Goal: Task Accomplishment & Management: Manage account settings

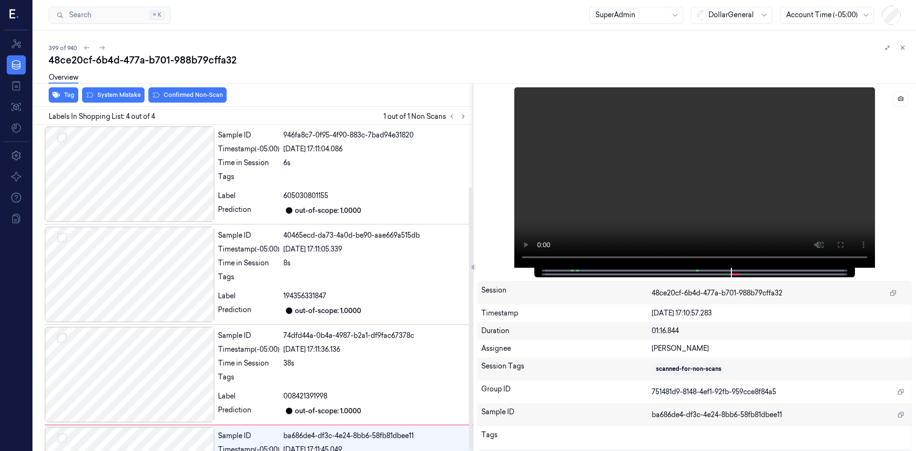
scroll to position [77, 0]
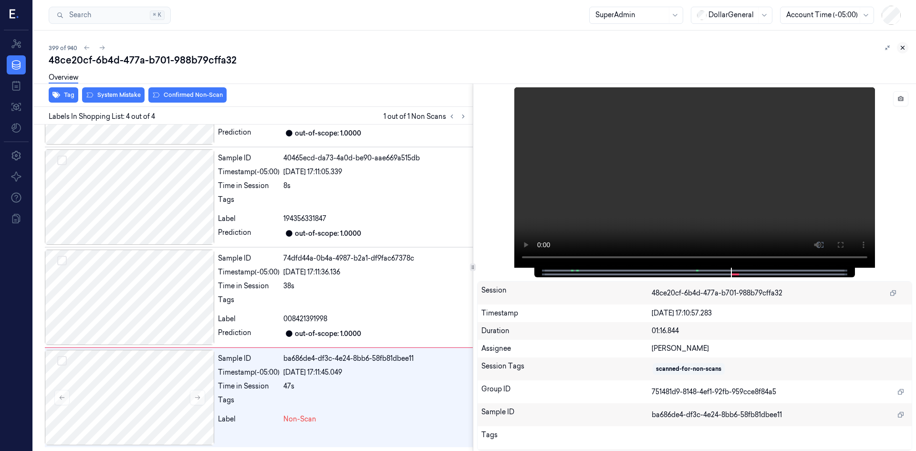
click at [905, 52] on button at bounding box center [901, 47] width 11 height 11
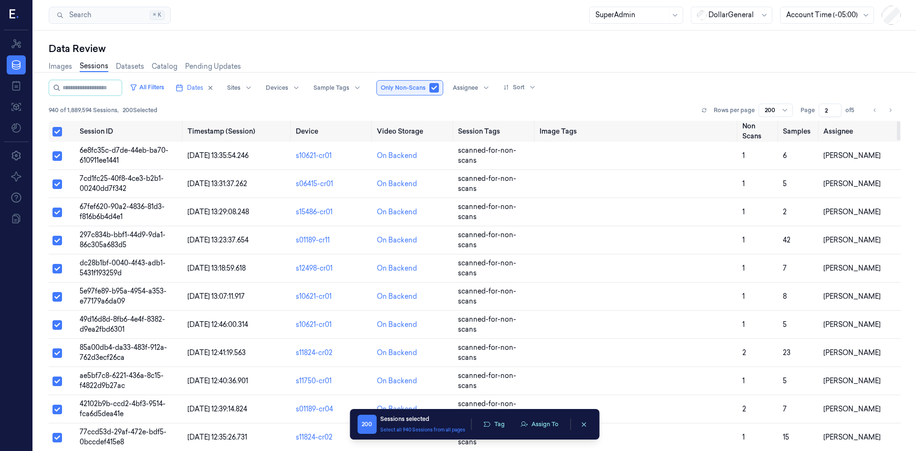
click at [439, 91] on button "button" at bounding box center [434, 88] width 10 height 10
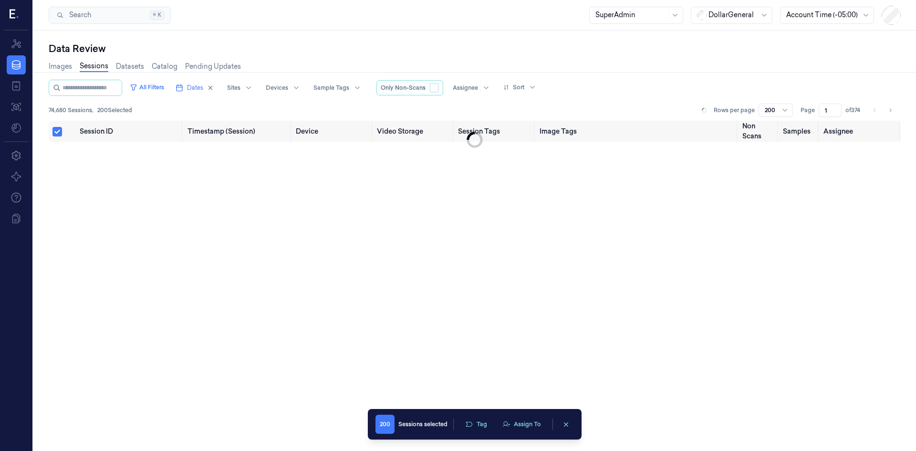
click at [439, 91] on button "button" at bounding box center [434, 88] width 10 height 10
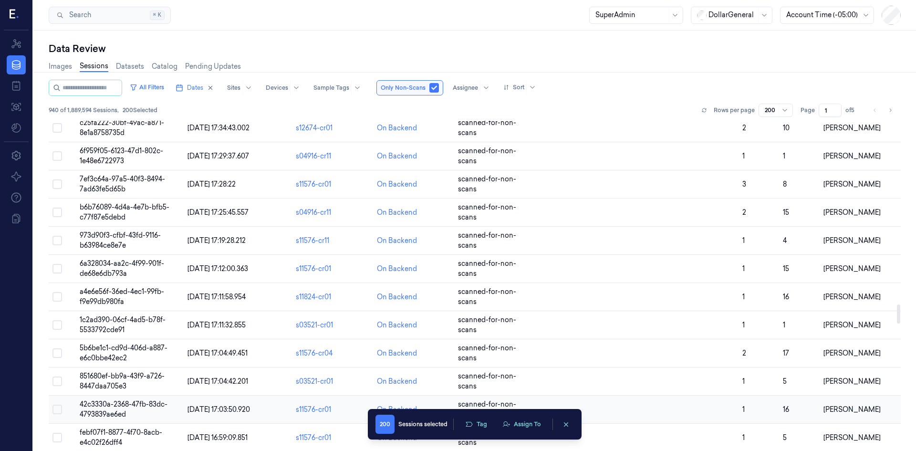
scroll to position [3624, 0]
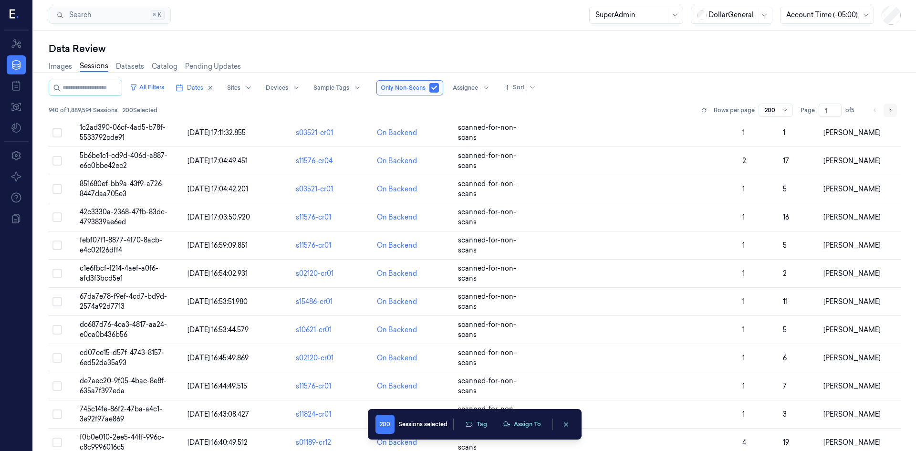
click at [895, 114] on button "Go to next page" at bounding box center [889, 109] width 13 height 13
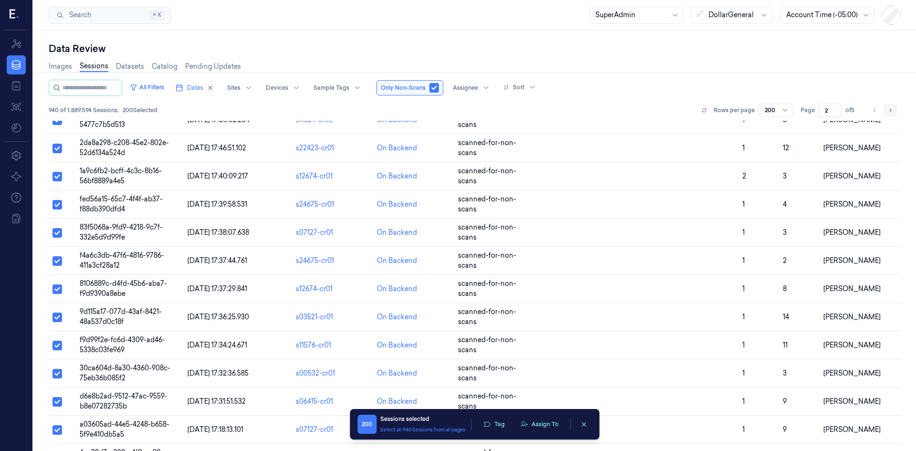
scroll to position [5325, 0]
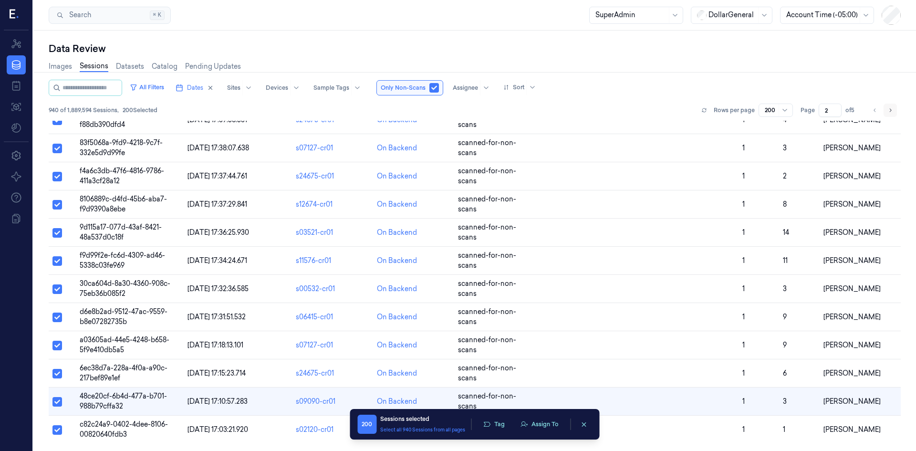
click at [895, 114] on button "Go to next page" at bounding box center [889, 109] width 13 height 13
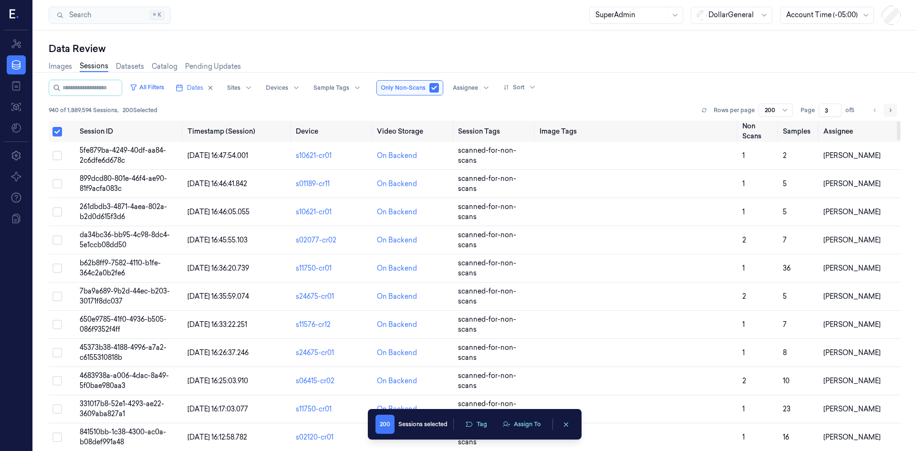
click at [887, 111] on icon "Go to next page" at bounding box center [890, 110] width 6 height 8
type input "4"
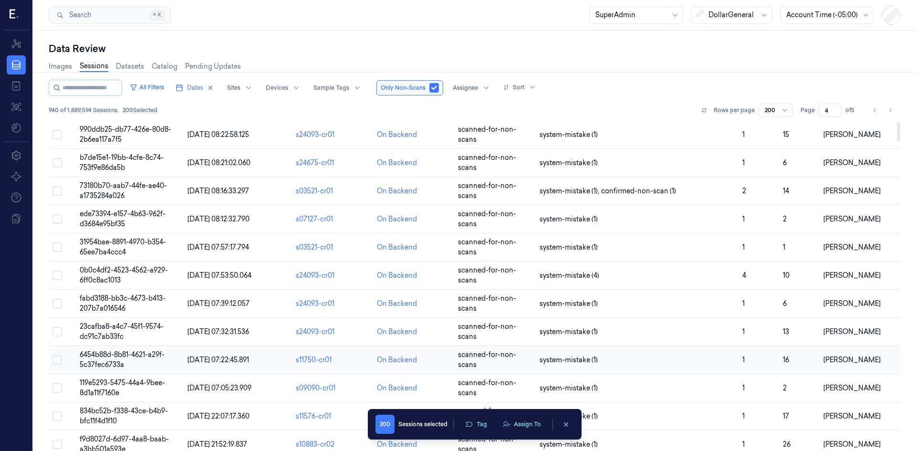
scroll to position [286, 0]
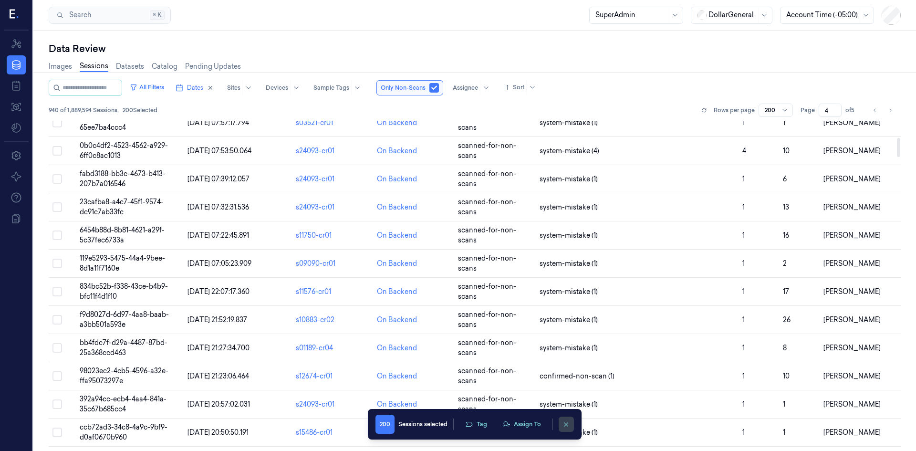
click at [567, 422] on icon "clearSelection" at bounding box center [565, 424] width 7 height 7
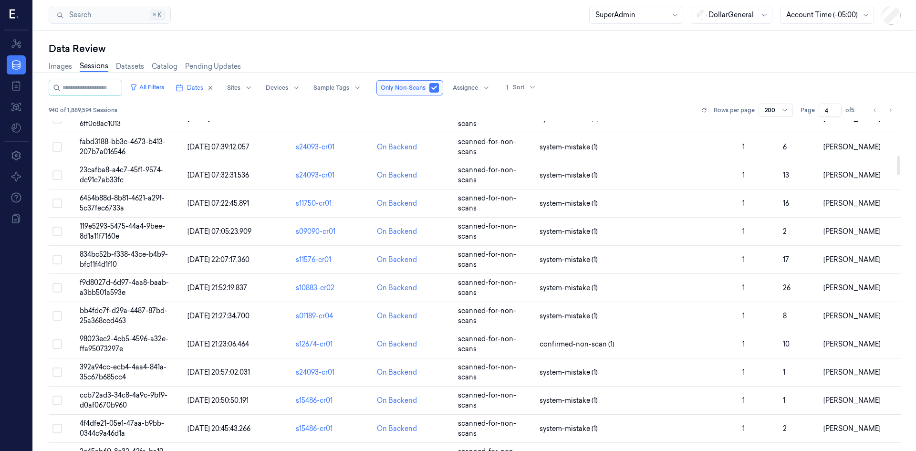
scroll to position [0, 0]
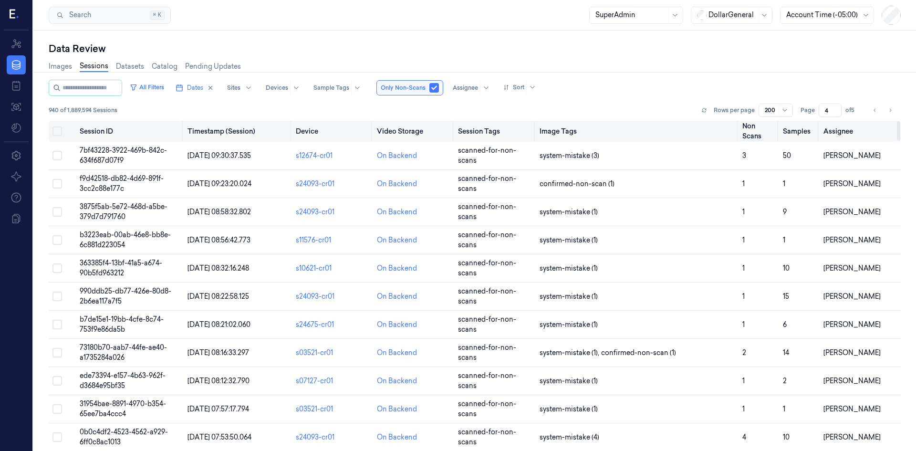
click at [58, 131] on button "Select all" at bounding box center [57, 131] width 10 height 10
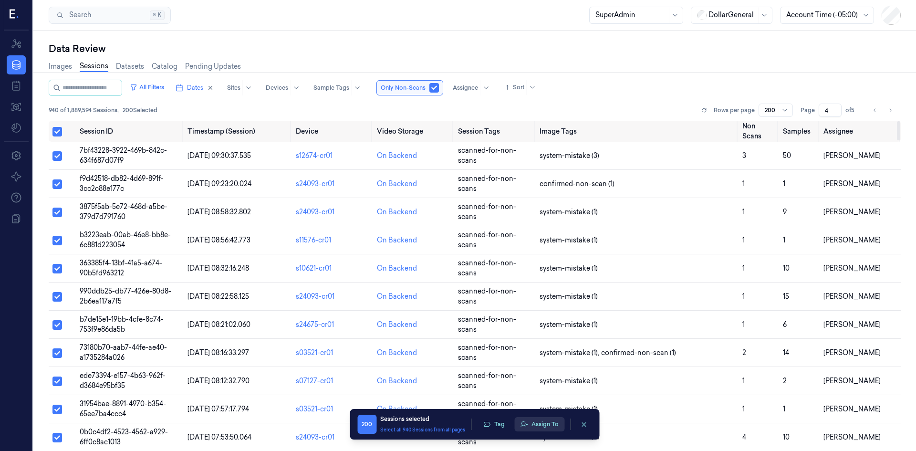
click at [535, 429] on button "Assign To" at bounding box center [539, 424] width 50 height 14
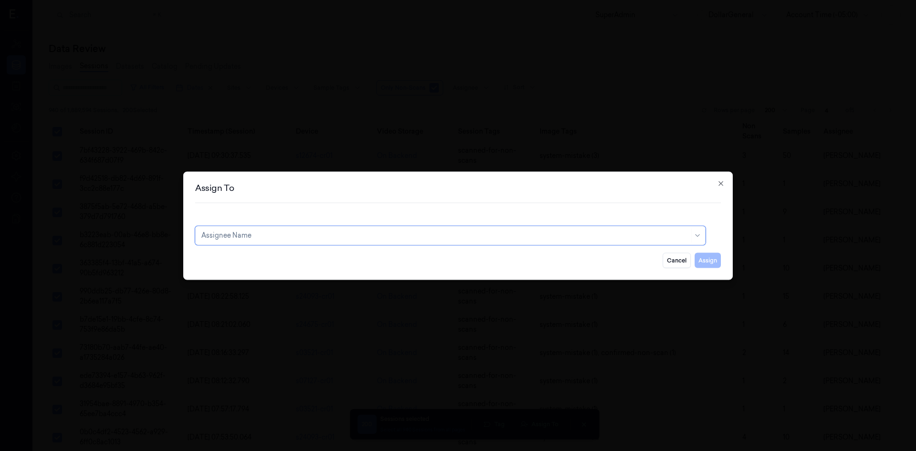
type input "a"
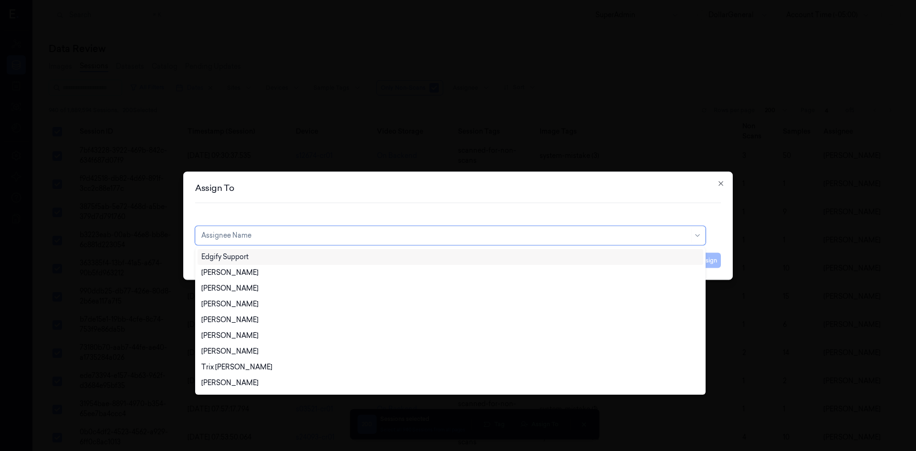
type input "A"
click at [364, 367] on div "[PERSON_NAME]" at bounding box center [450, 367] width 498 height 10
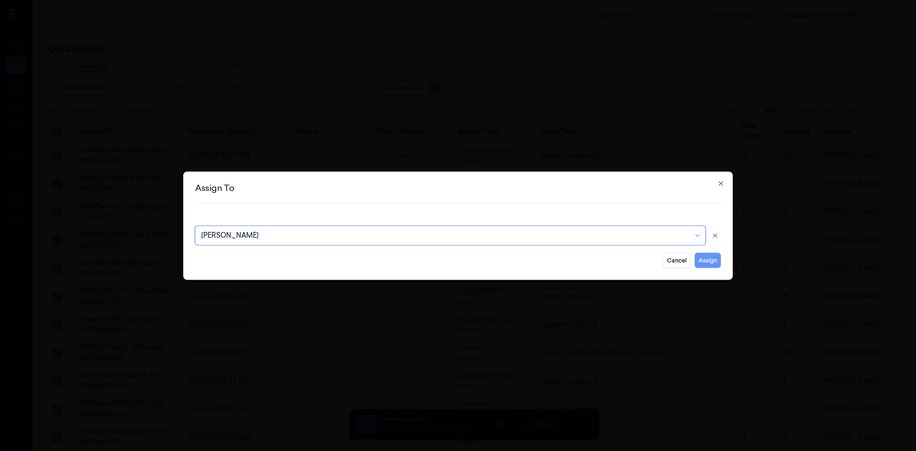
click at [707, 259] on button "Assign" at bounding box center [707, 259] width 26 height 15
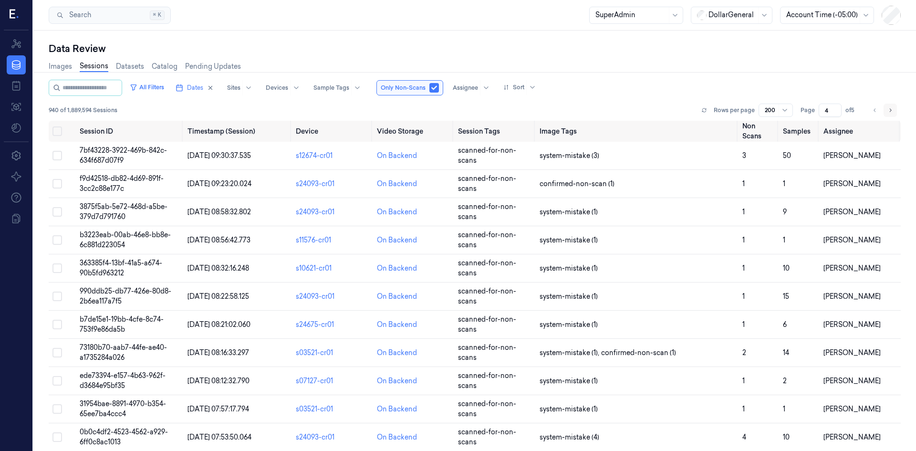
click at [884, 110] on button "Go to next page" at bounding box center [889, 109] width 13 height 13
type input "5"
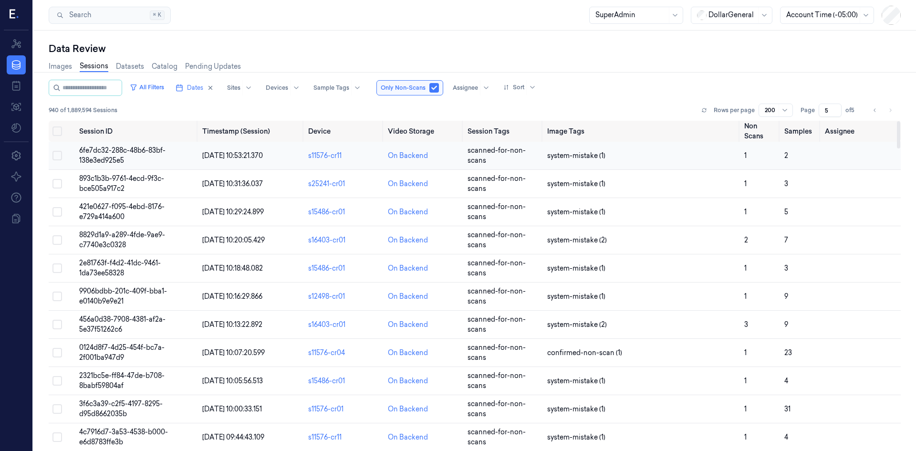
click at [123, 154] on span "6fe7dc32-288c-48b6-83bf-138e3ed925e5" at bounding box center [122, 155] width 86 height 19
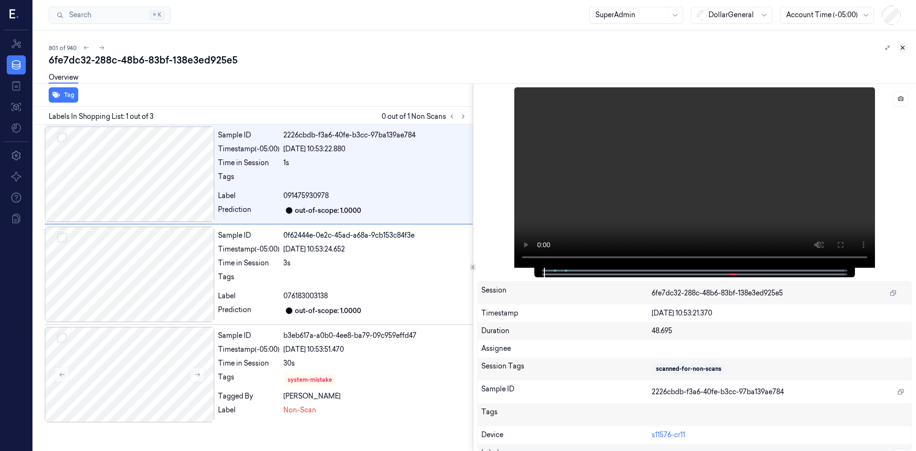
click at [903, 50] on icon at bounding box center [902, 47] width 7 height 7
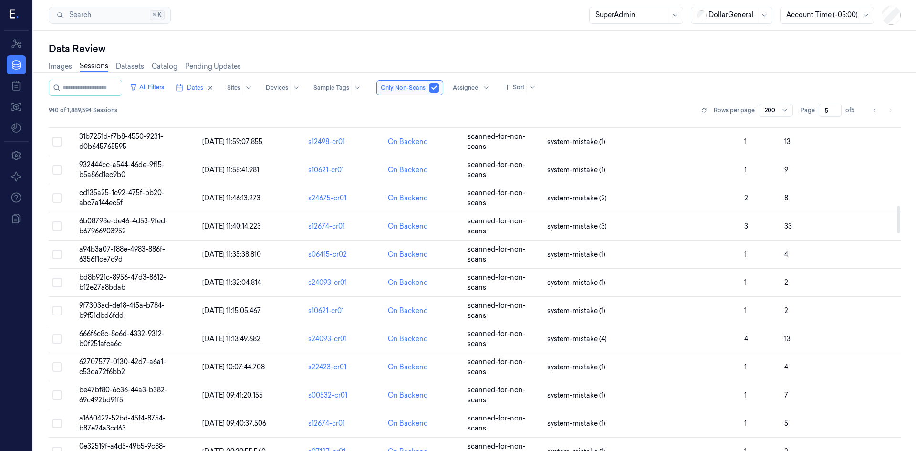
scroll to position [3637, 0]
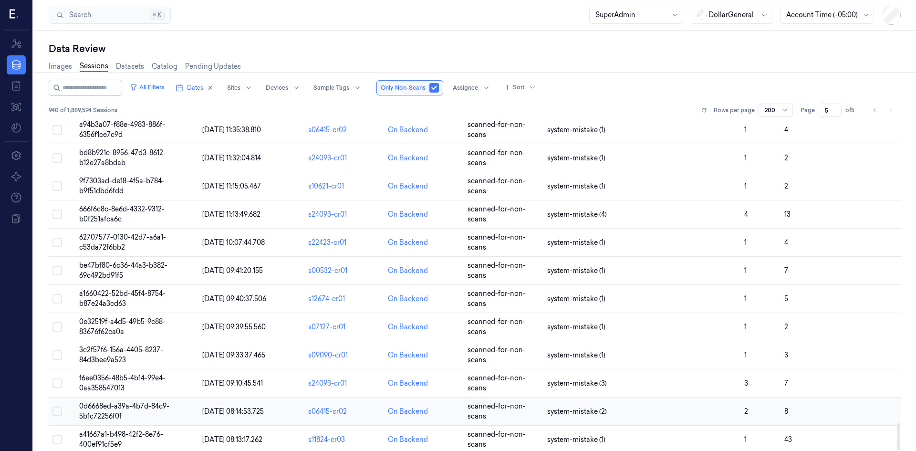
click at [133, 402] on span "0d6668ed-a39a-4b7d-84c9-5b1c72256f0f" at bounding box center [124, 411] width 90 height 19
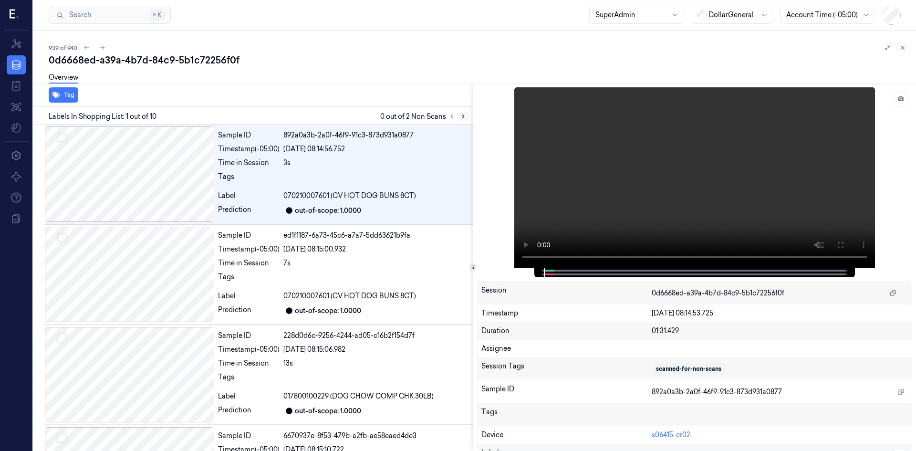
click at [464, 115] on icon at bounding box center [463, 116] width 7 height 7
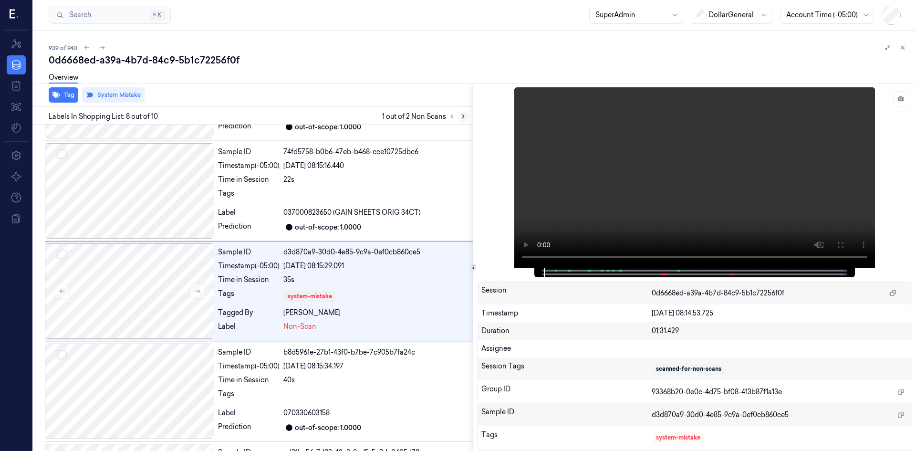
scroll to position [587, 0]
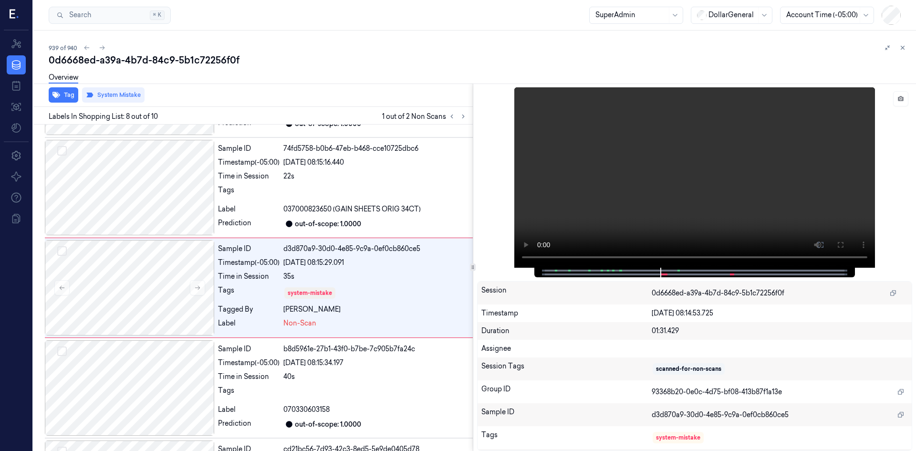
click at [908, 49] on div "939 of 940 0d6668ed-a39a-4b7d-84c9-5b1c72256f0f Overview Tag System Mistake Lab…" at bounding box center [474, 241] width 882 height 420
click at [901, 49] on icon at bounding box center [902, 47] width 3 height 3
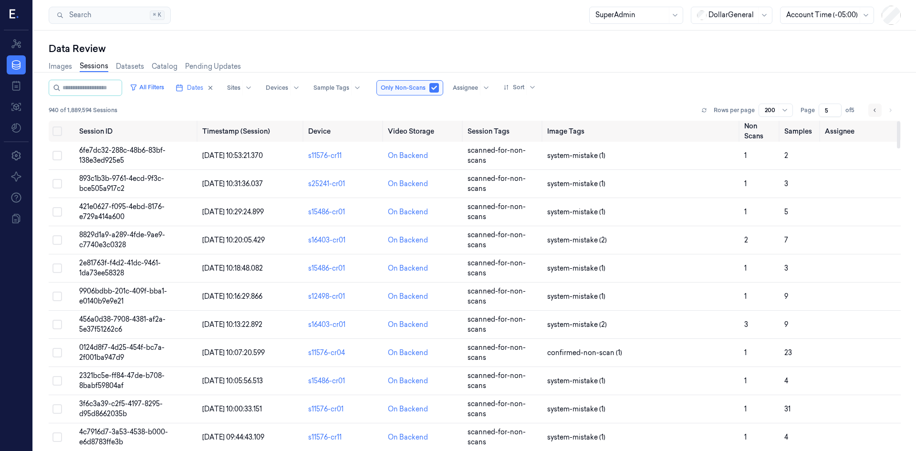
click at [876, 112] on icon "Go to previous page" at bounding box center [875, 110] width 6 height 8
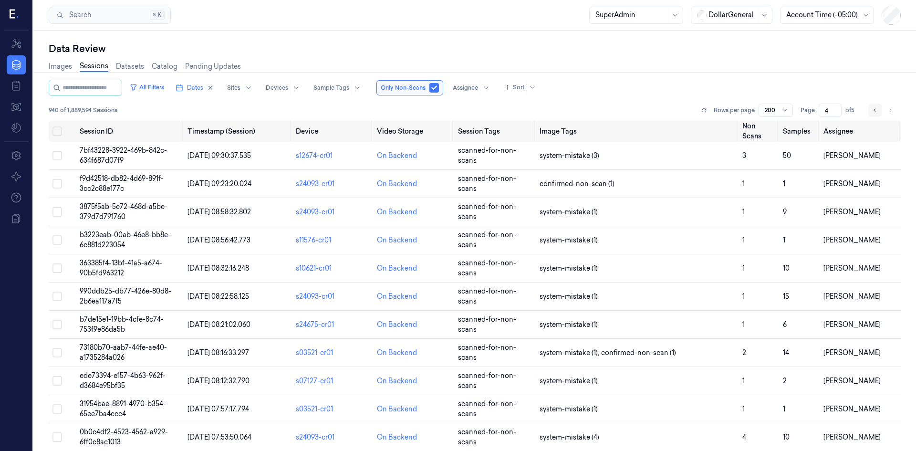
click at [876, 112] on icon "Go to previous page" at bounding box center [875, 110] width 6 height 8
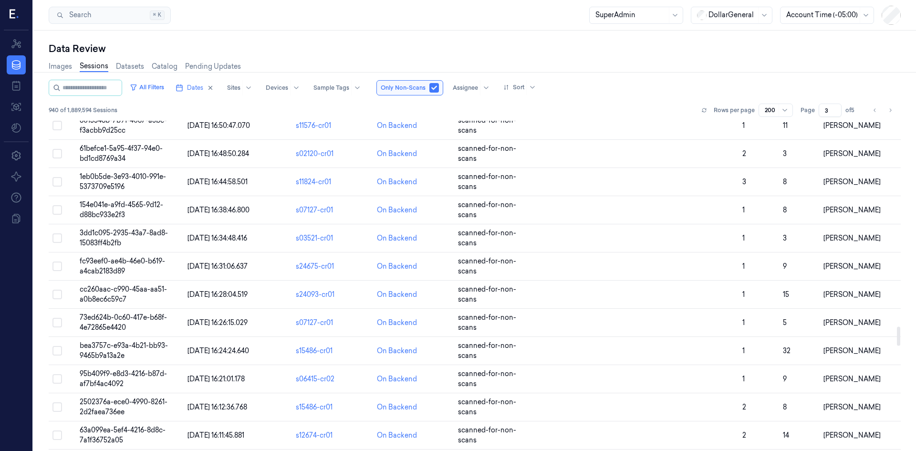
scroll to position [3958, 0]
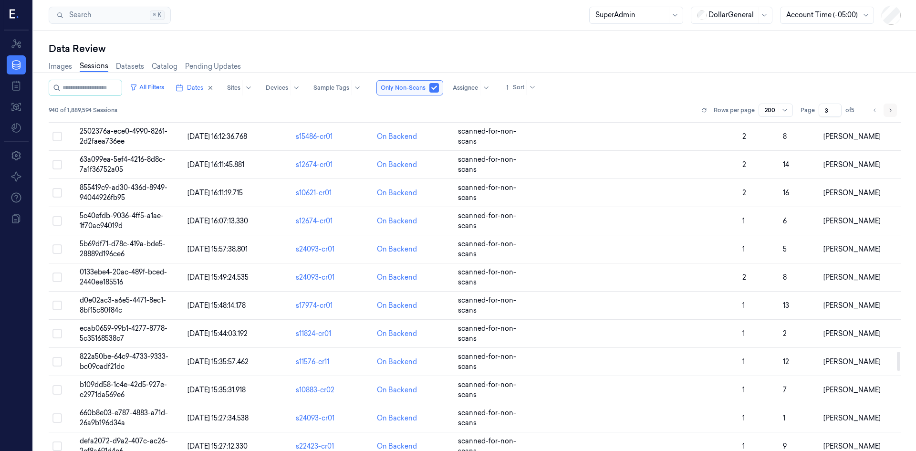
click at [890, 106] on icon "Go to next page" at bounding box center [890, 110] width 6 height 8
click at [874, 110] on icon "Go to previous page" at bounding box center [874, 109] width 2 height 3
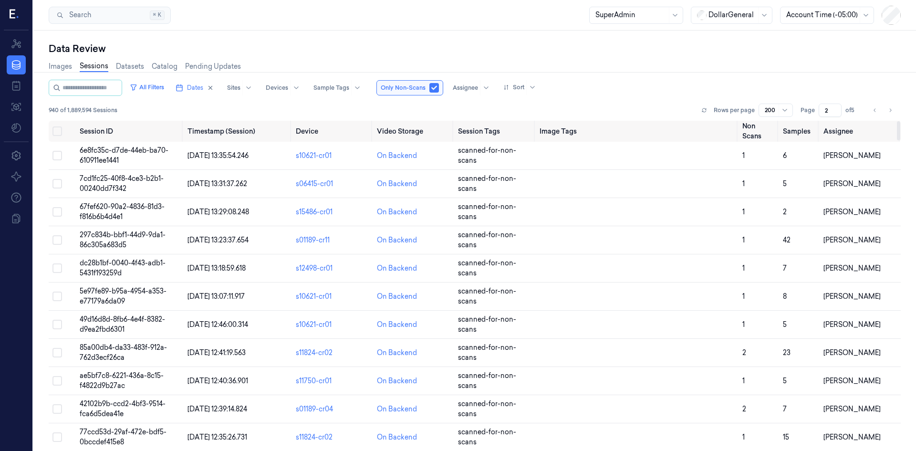
click at [779, 110] on span at bounding box center [778, 110] width 0 height 12
click at [564, 98] on div "All Filters Dates Sites Devices Sample Tags Only Non-Scans Assignee Sort 940 of…" at bounding box center [475, 100] width 852 height 41
click at [772, 113] on div at bounding box center [770, 110] width 12 height 9
click at [772, 147] on div "100" at bounding box center [770, 145] width 11 height 10
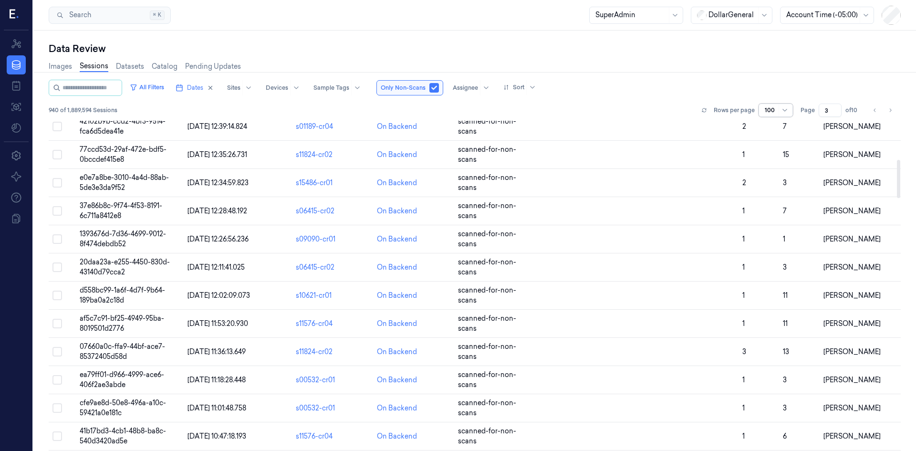
scroll to position [334, 0]
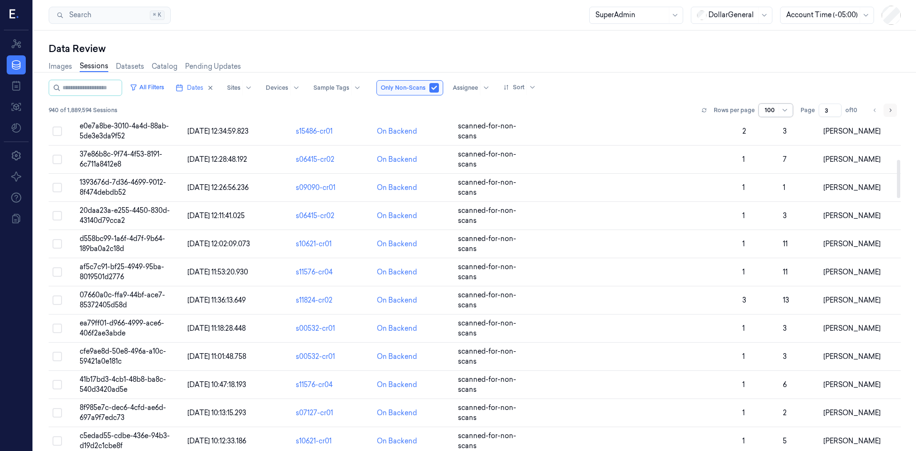
click at [887, 110] on icon "Go to next page" at bounding box center [890, 110] width 6 height 8
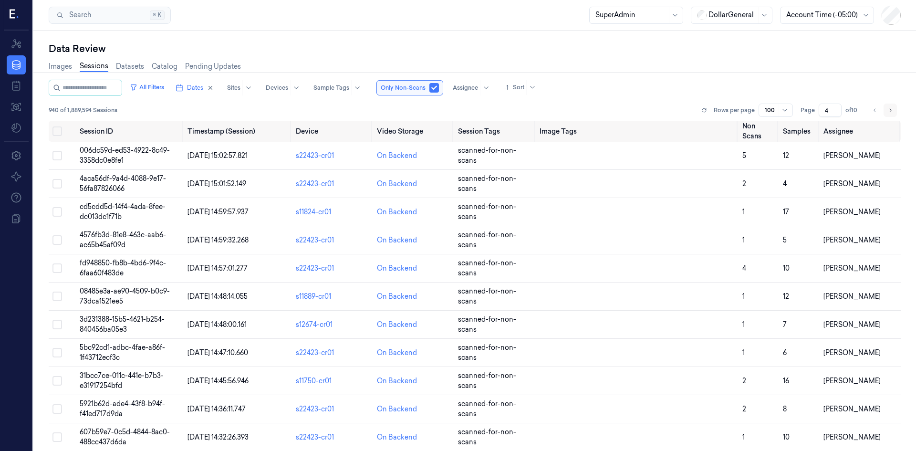
click at [887, 110] on icon "Go to next page" at bounding box center [890, 110] width 6 height 8
click at [871, 111] on button "Go to previous page" at bounding box center [874, 109] width 13 height 13
type input "4"
click at [55, 132] on button "Select all" at bounding box center [57, 131] width 10 height 10
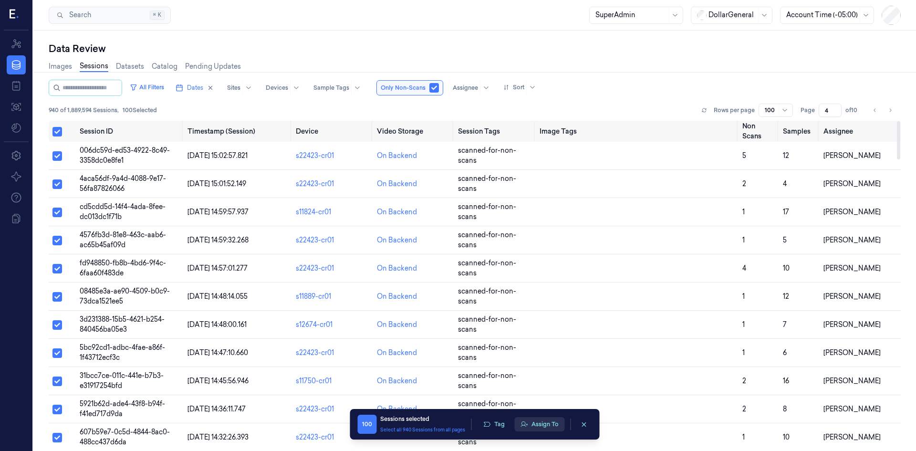
click at [541, 422] on button "Assign To" at bounding box center [539, 424] width 50 height 14
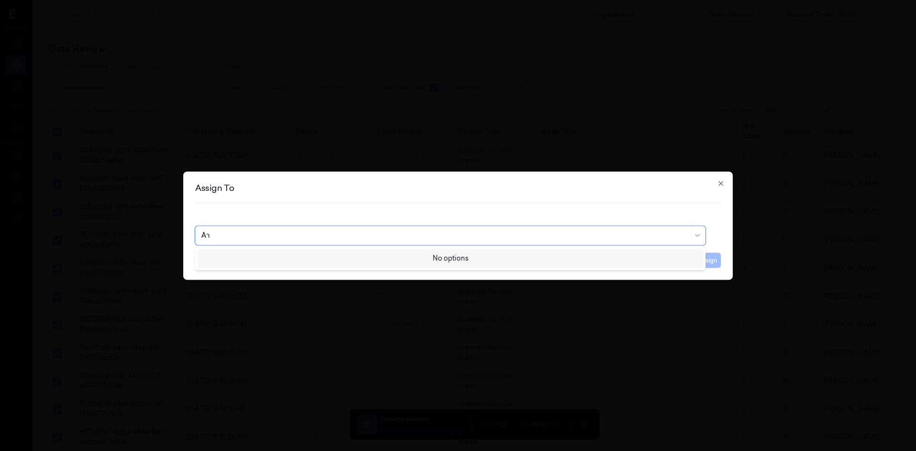
type input "A"
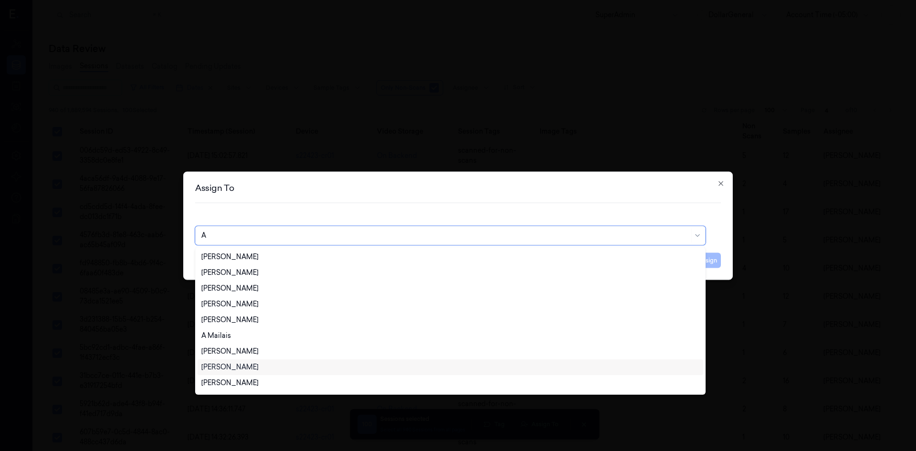
click at [304, 370] on div "[PERSON_NAME]" at bounding box center [450, 367] width 498 height 10
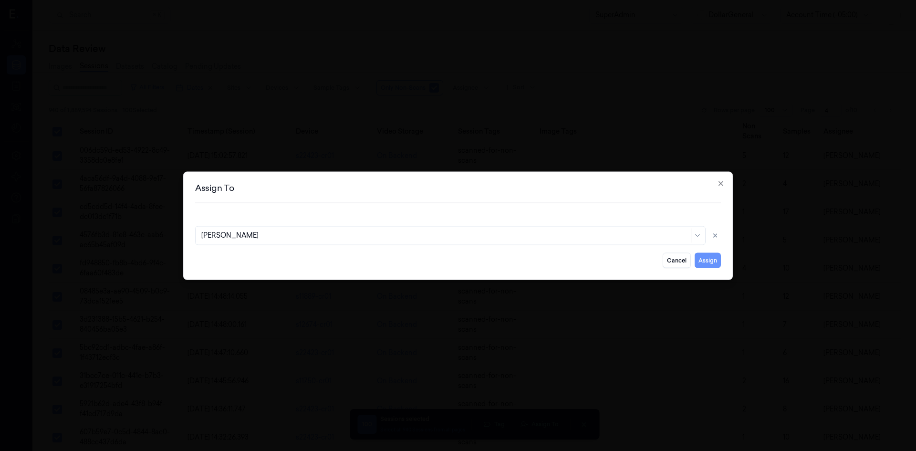
click at [701, 261] on button "Assign" at bounding box center [707, 259] width 26 height 15
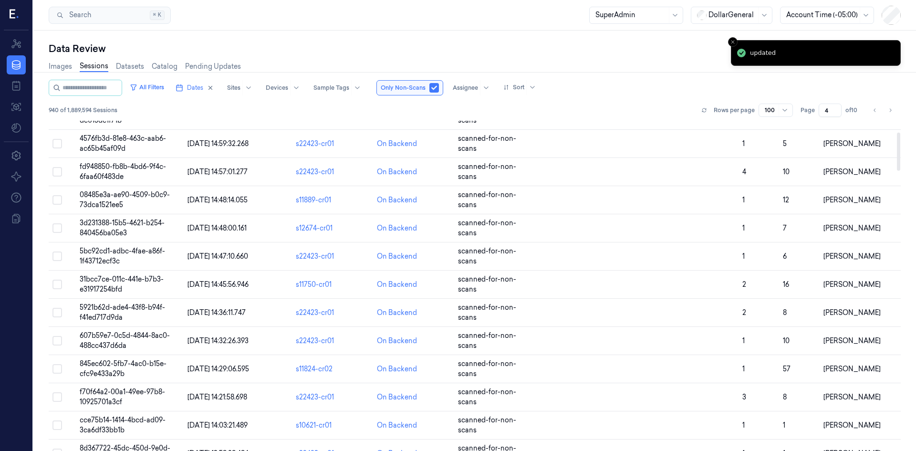
scroll to position [95, 0]
drag, startPoint x: 766, startPoint y: 108, endPoint x: 765, endPoint y: 113, distance: 5.8
click at [767, 108] on div at bounding box center [770, 110] width 12 height 9
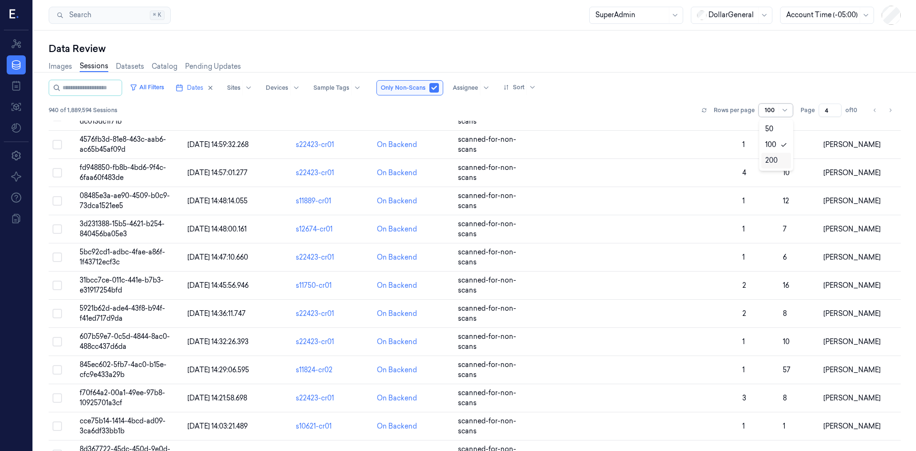
click at [771, 159] on div "200" at bounding box center [771, 160] width 12 height 10
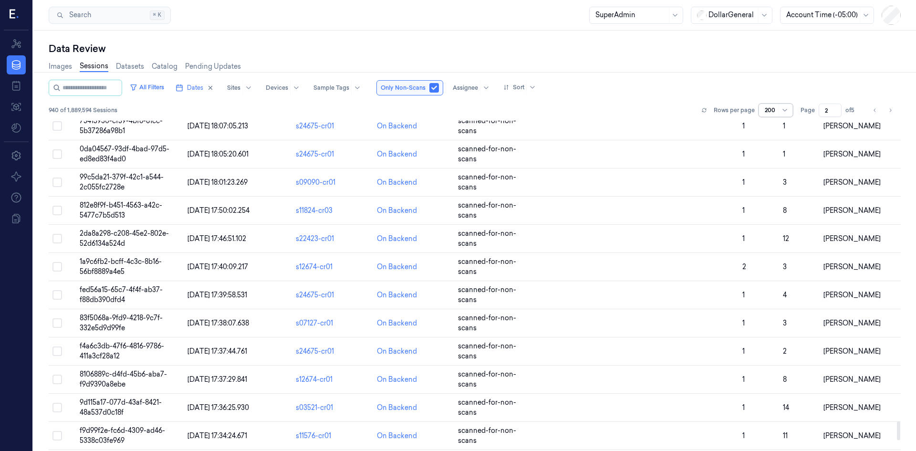
scroll to position [5325, 0]
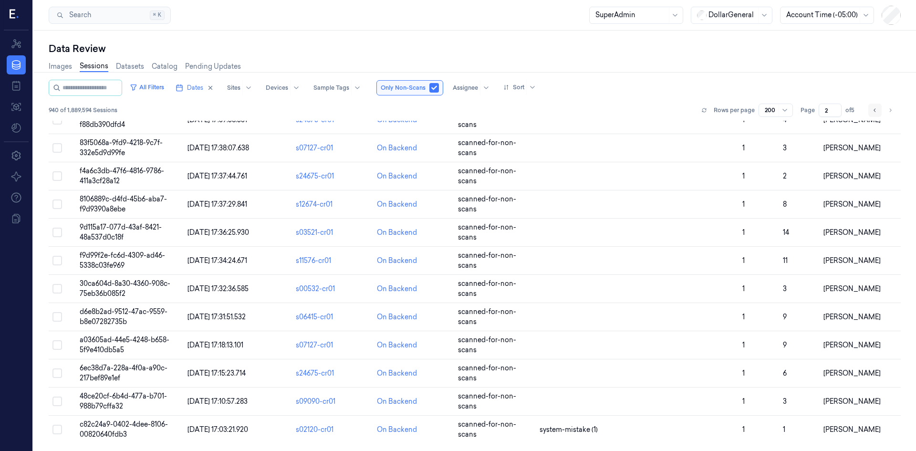
click at [870, 110] on button "Go to previous page" at bounding box center [874, 109] width 13 height 13
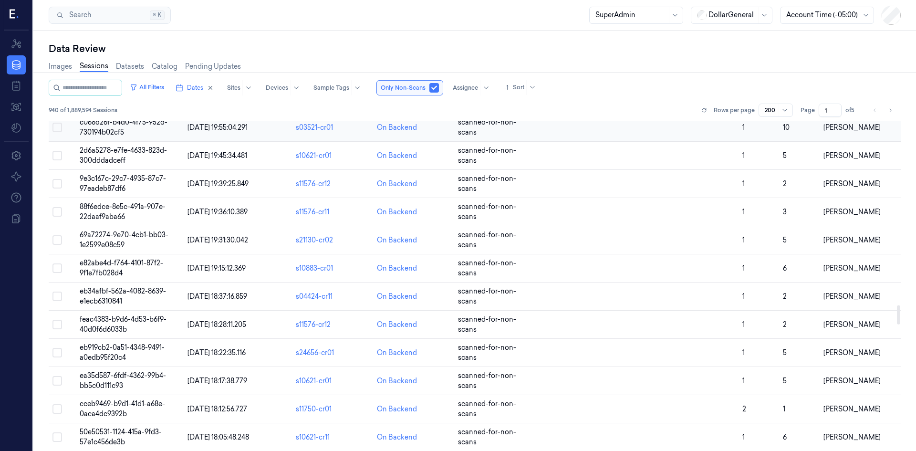
scroll to position [2941, 0]
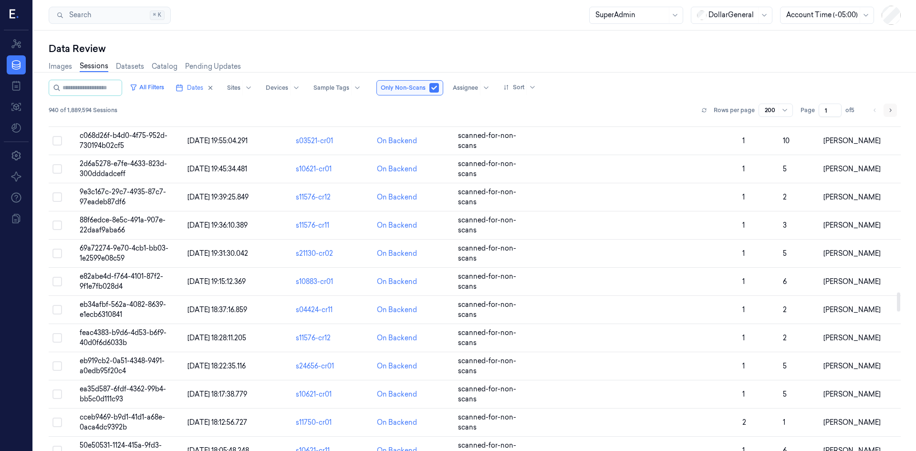
click at [894, 109] on button "Go to next page" at bounding box center [889, 109] width 13 height 13
type input "2"
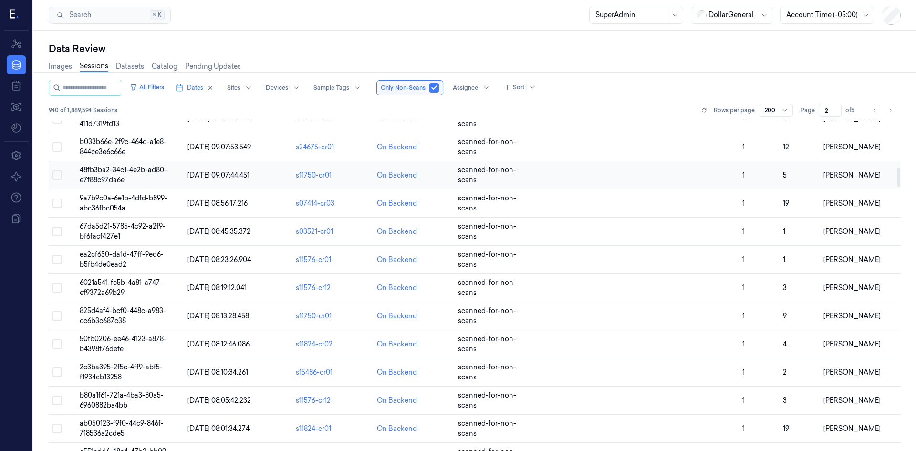
scroll to position [795, 0]
